Goal: Obtain resource: Obtain resource

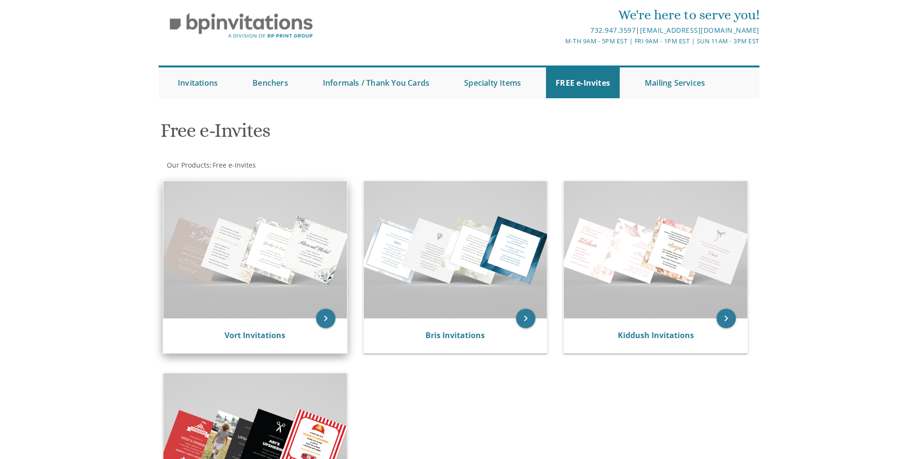
scroll to position [48, 0]
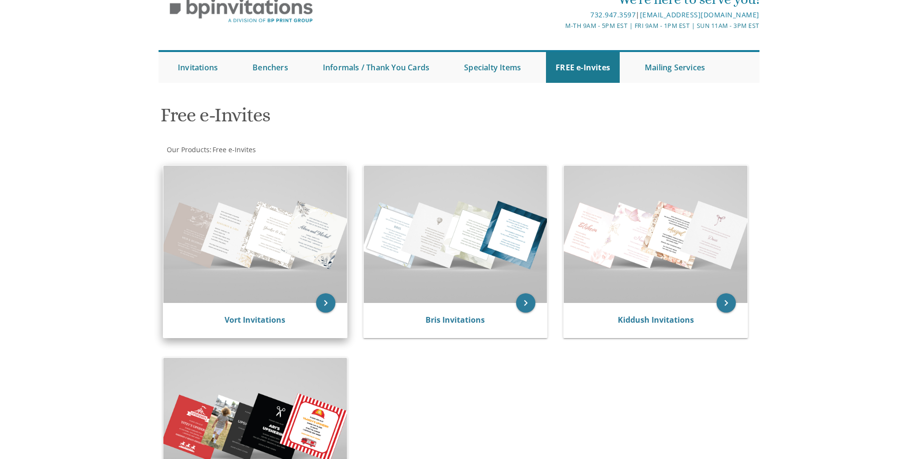
click at [258, 222] on img at bounding box center [255, 234] width 184 height 137
click at [332, 209] on img at bounding box center [255, 234] width 184 height 137
drag, startPoint x: 284, startPoint y: 309, endPoint x: 282, endPoint y: 314, distance: 5.4
click at [283, 313] on div "Vort Invitations" at bounding box center [255, 320] width 184 height 35
click at [254, 314] on div "Vort Invitations" at bounding box center [255, 320] width 184 height 35
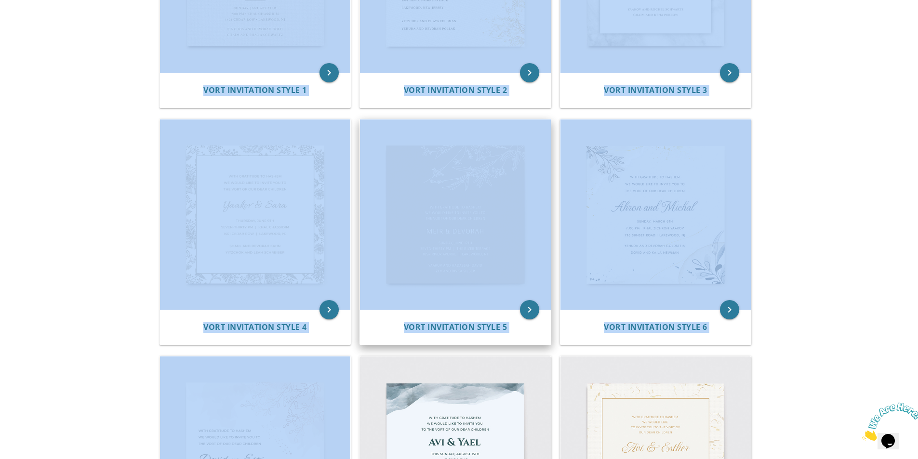
scroll to position [337, 0]
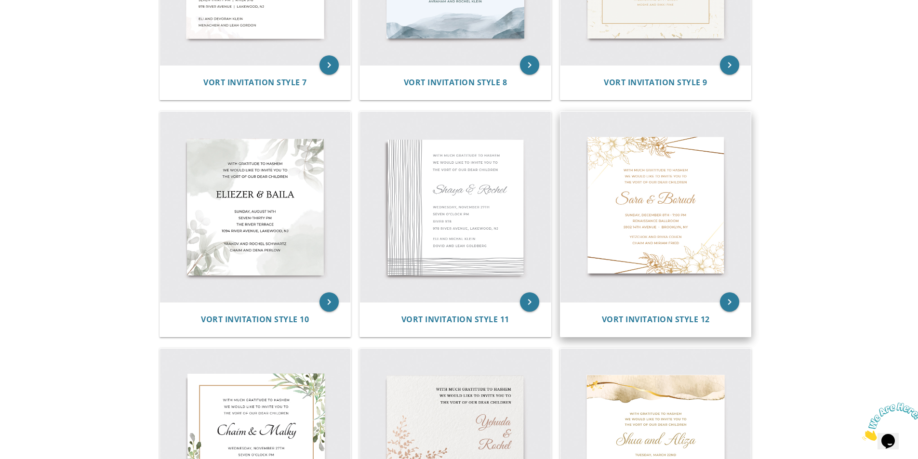
scroll to position [819, 0]
click at [652, 185] on img at bounding box center [655, 206] width 191 height 191
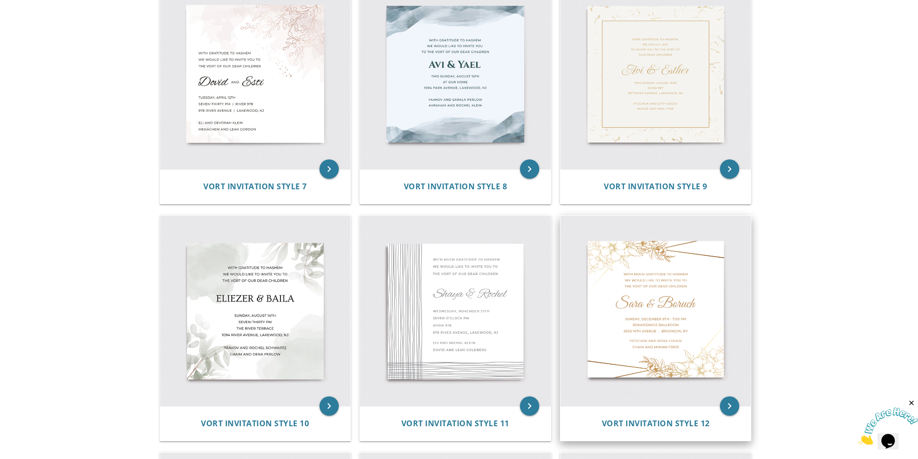
scroll to position [819, 0]
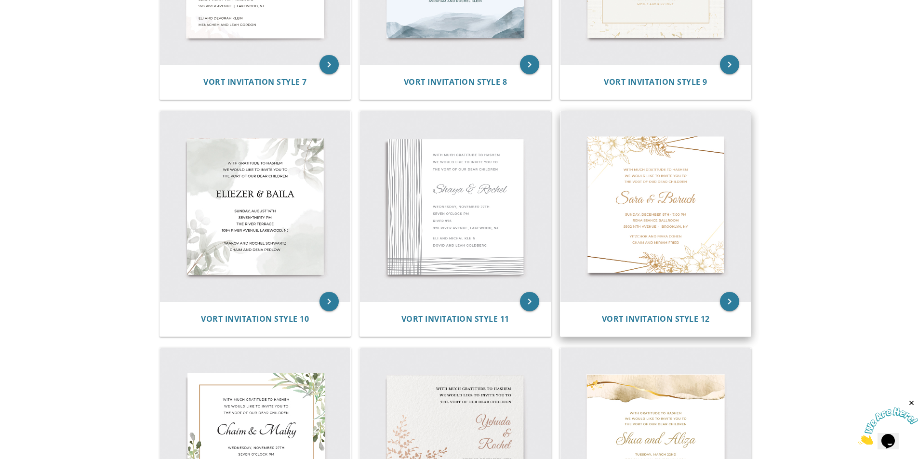
click at [681, 210] on img at bounding box center [655, 206] width 191 height 191
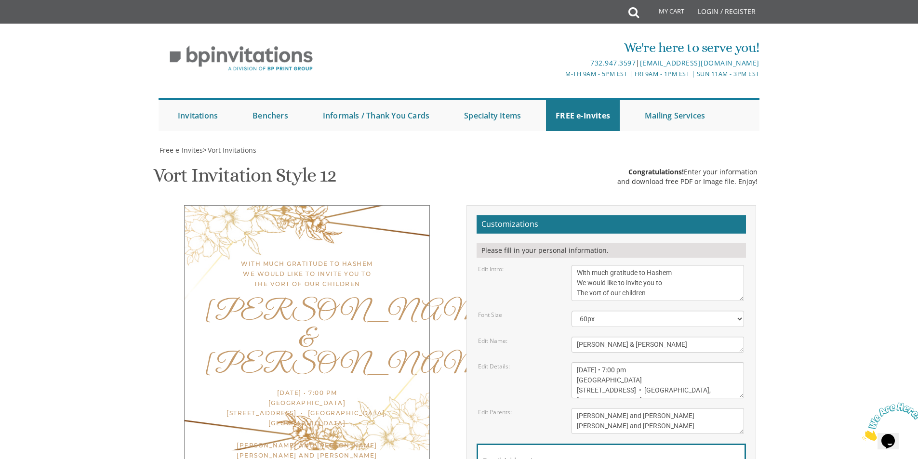
scroll to position [145, 0]
drag, startPoint x: 637, startPoint y: 200, endPoint x: 533, endPoint y: 200, distance: 104.5
click at [533, 337] on div "Edit Name: Sara & Boruch" at bounding box center [611, 345] width 280 height 16
type textarea "Shamshi &, Rochel"
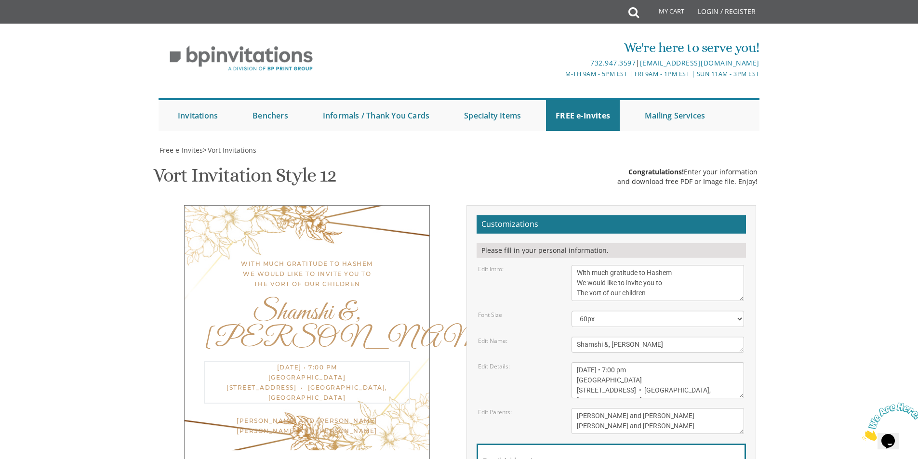
drag, startPoint x: 578, startPoint y: 229, endPoint x: 705, endPoint y: 264, distance: 131.9
click at [705, 264] on form "Customizations Please fill in your personal information. Edit Intro: With much …" at bounding box center [610, 367] width 269 height 304
type textarea "Tuesday, August 12 New Lakewood Commons Hall Lakewood, NJ"
click at [674, 408] on textarea "Yaakov and Miriam Berger Yechiel and Brocha Cohen" at bounding box center [657, 421] width 172 height 26
